Goal: Navigation & Orientation: Find specific page/section

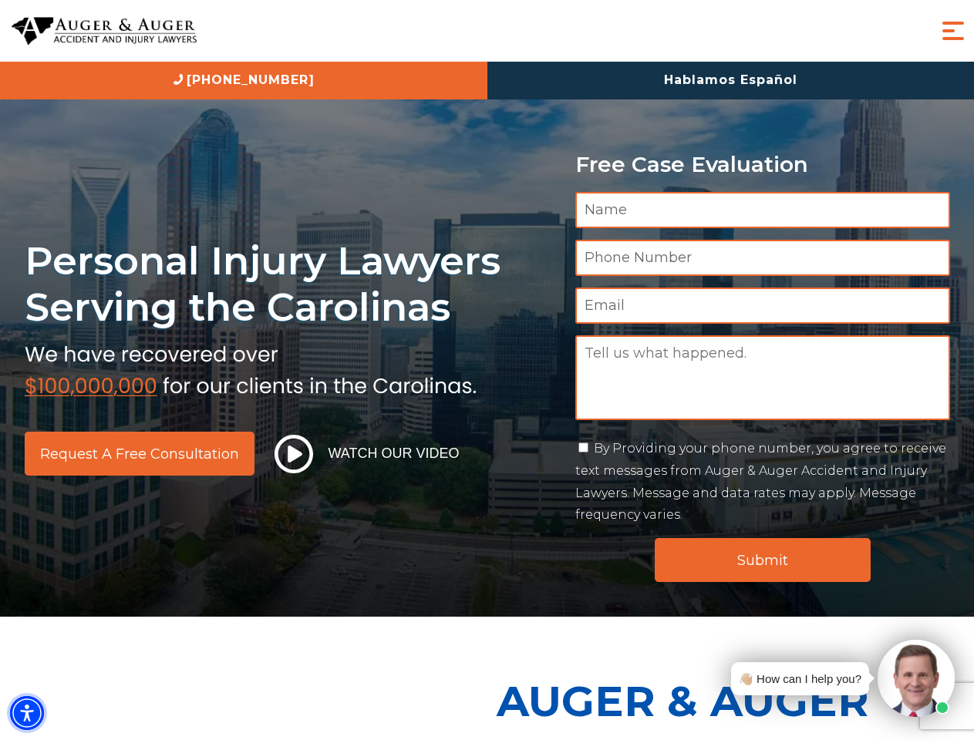
click at [27, 713] on img "Accessibility Menu" at bounding box center [27, 713] width 34 height 34
